Goal: Navigation & Orientation: Understand site structure

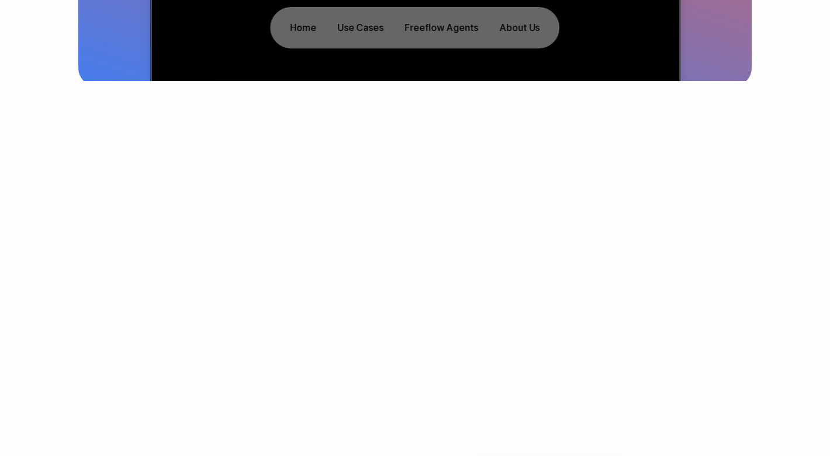
scroll to position [697, 0]
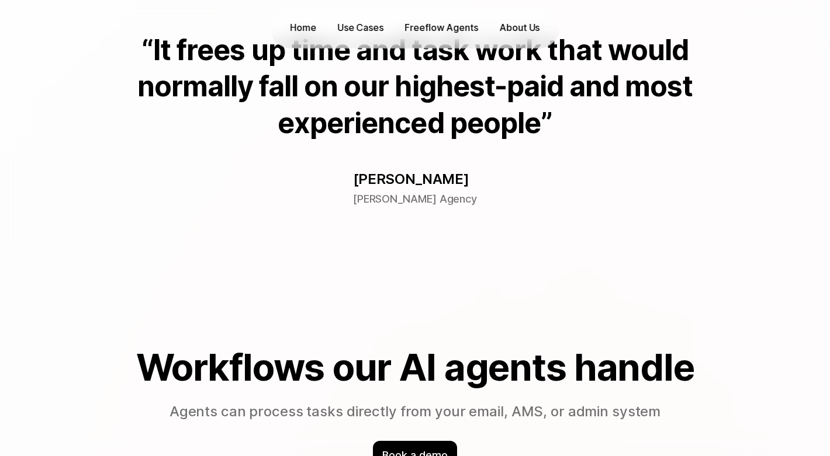
click at [520, 27] on p "About Us" at bounding box center [519, 27] width 40 height 13
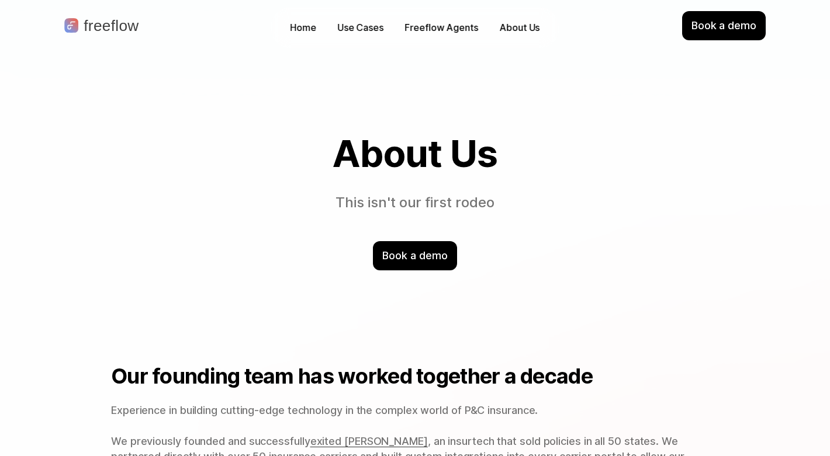
click at [115, 25] on p "freeflow" at bounding box center [111, 25] width 55 height 15
